Goal: Obtain resource: Obtain resource

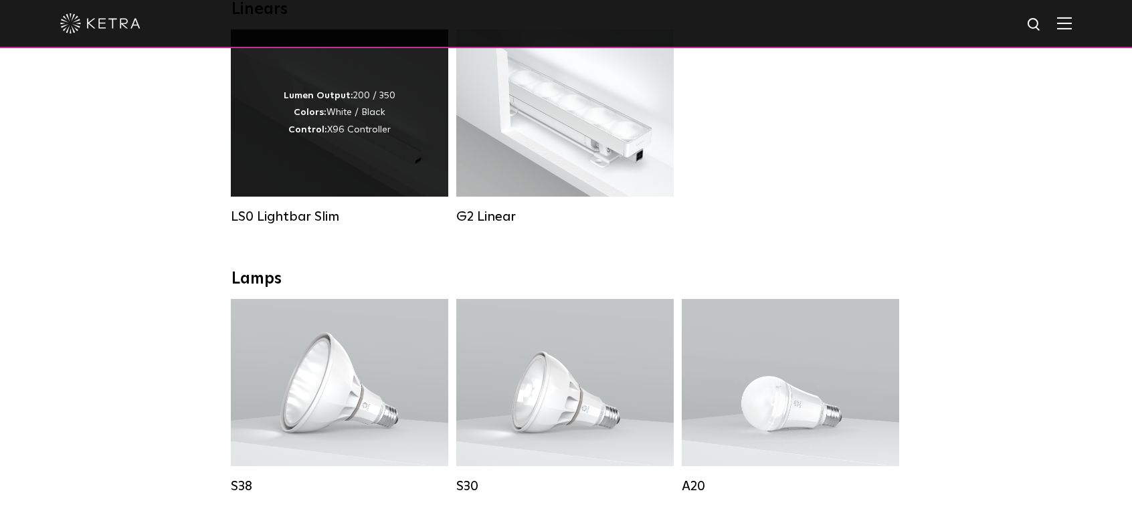
click at [351, 138] on div "Lumen Output: 200 / 350 Colors: White / Black Control: X96 Controller" at bounding box center [340, 113] width 112 height 51
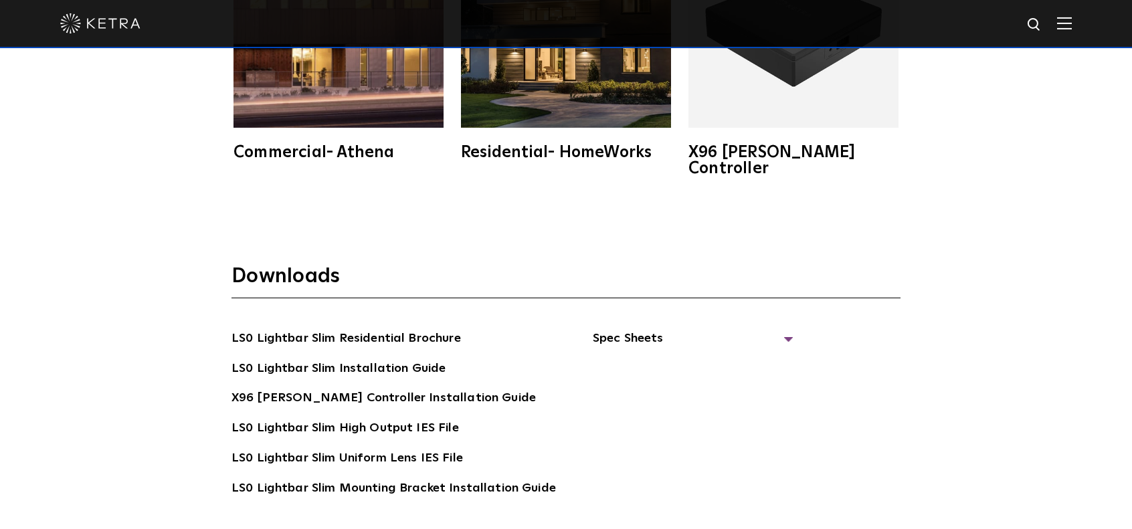
scroll to position [2408, 0]
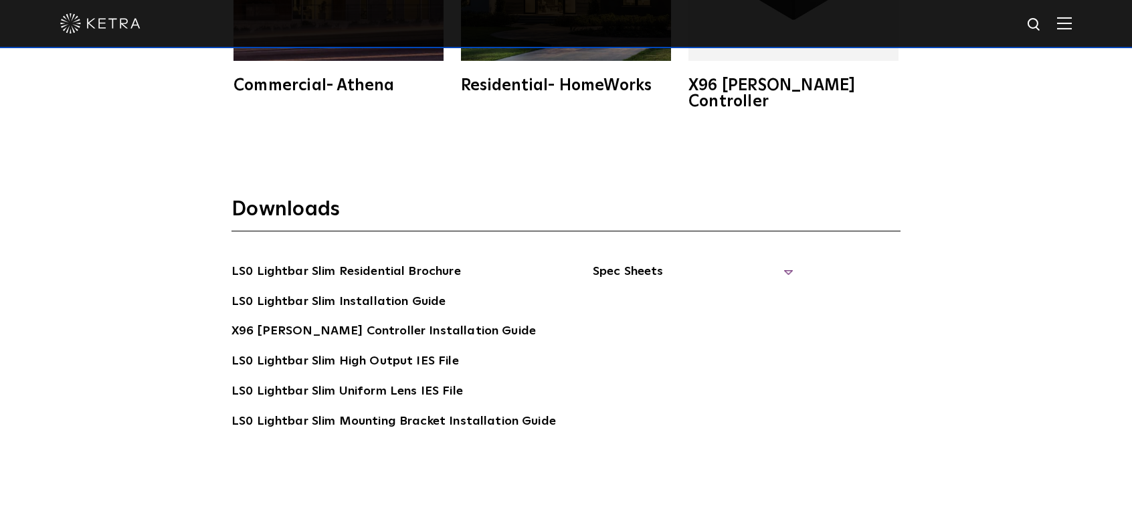
click at [612, 262] on span "Spec Sheets" at bounding box center [693, 276] width 201 height 29
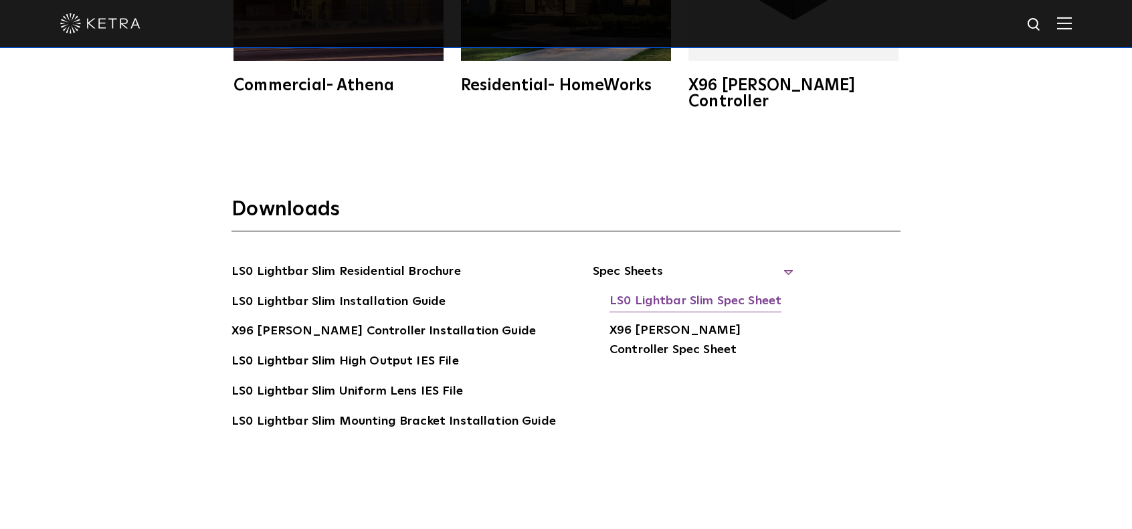
click at [700, 292] on link "LS0 Lightbar Slim Spec Sheet" at bounding box center [695, 302] width 172 height 21
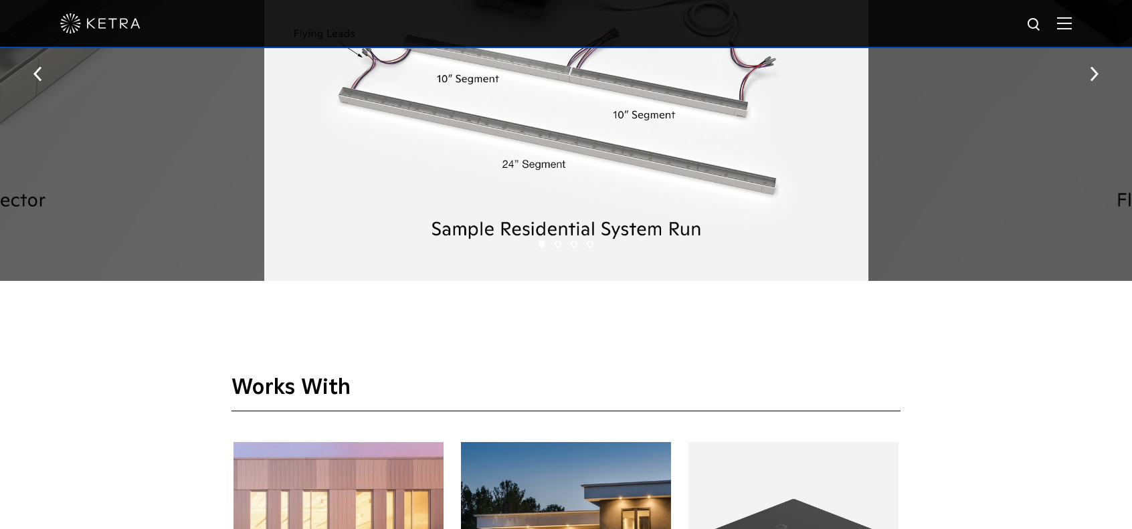
scroll to position [1739, 0]
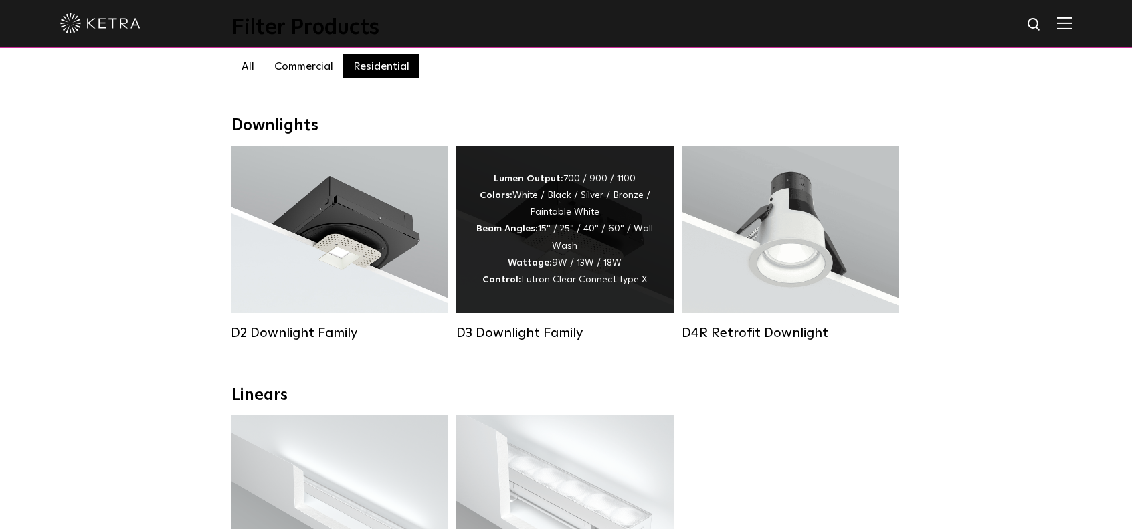
scroll to position [335, 0]
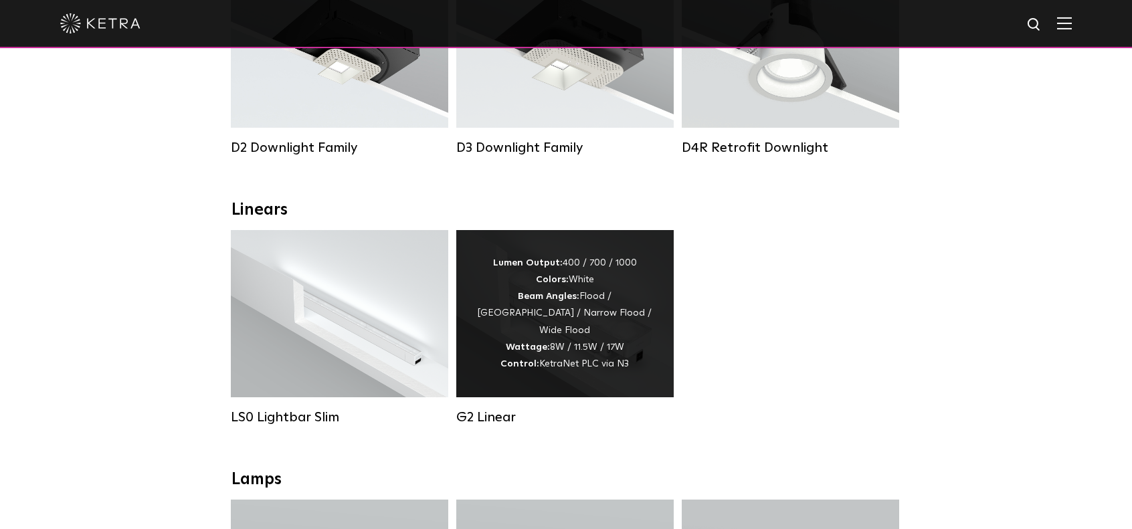
click at [599, 288] on div "Lumen Output: 400 / 700 / 1000 Colors: White Beam Angles: Flood / Graze / Narro…" at bounding box center [564, 314] width 177 height 118
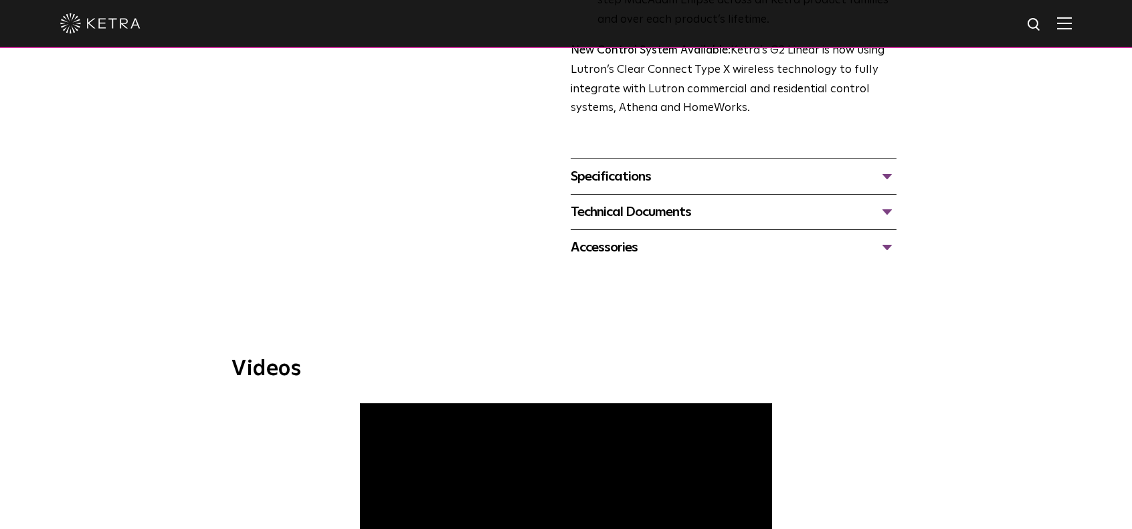
scroll to position [535, 0]
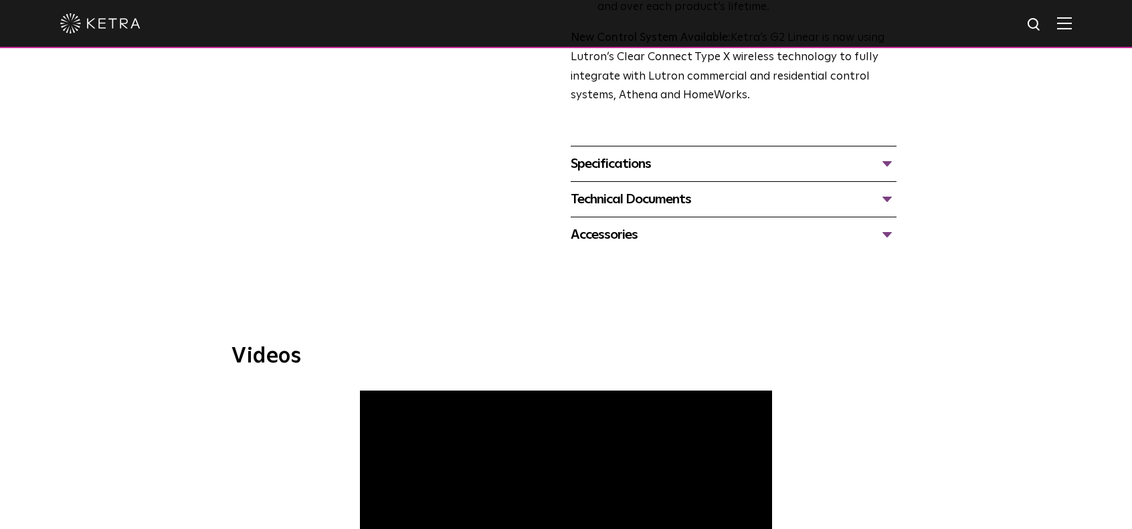
click at [636, 166] on div "Specifications" at bounding box center [734, 163] width 326 height 21
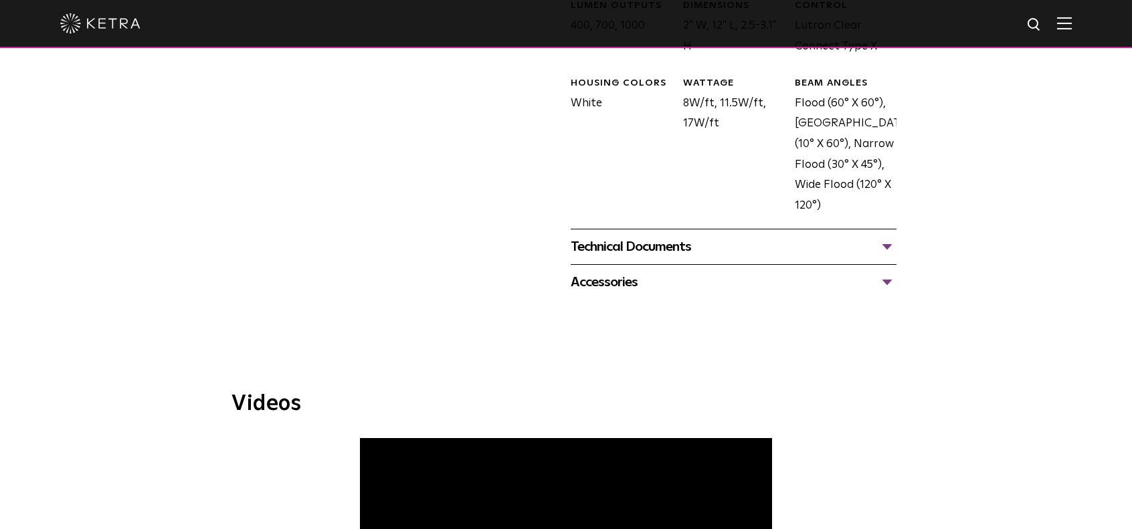
scroll to position [736, 0]
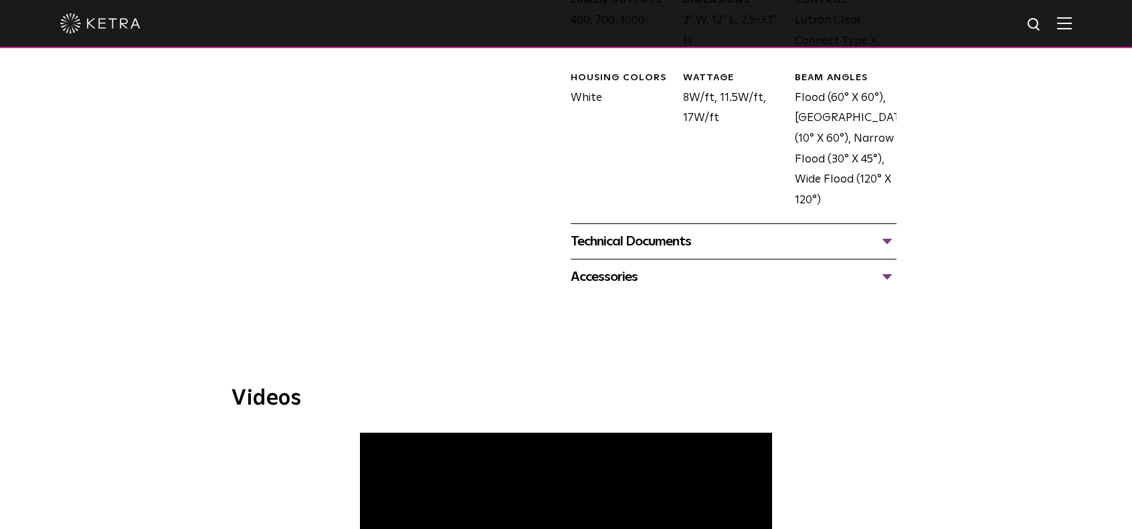
click at [656, 244] on div "Technical Documents" at bounding box center [734, 241] width 326 height 21
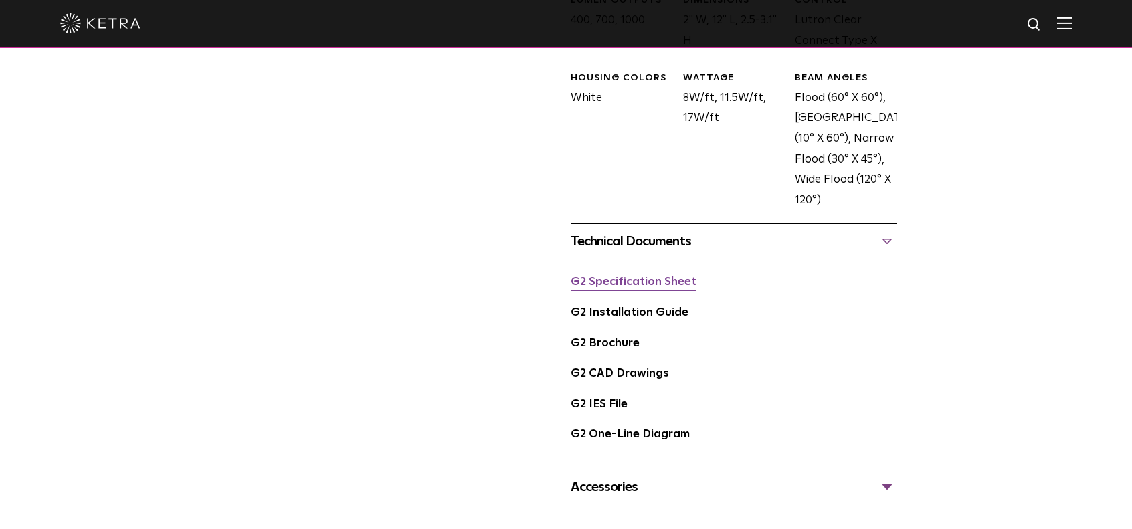
click at [654, 280] on link "G2 Specification Sheet" at bounding box center [634, 281] width 126 height 11
